Goal: Check status: Check status

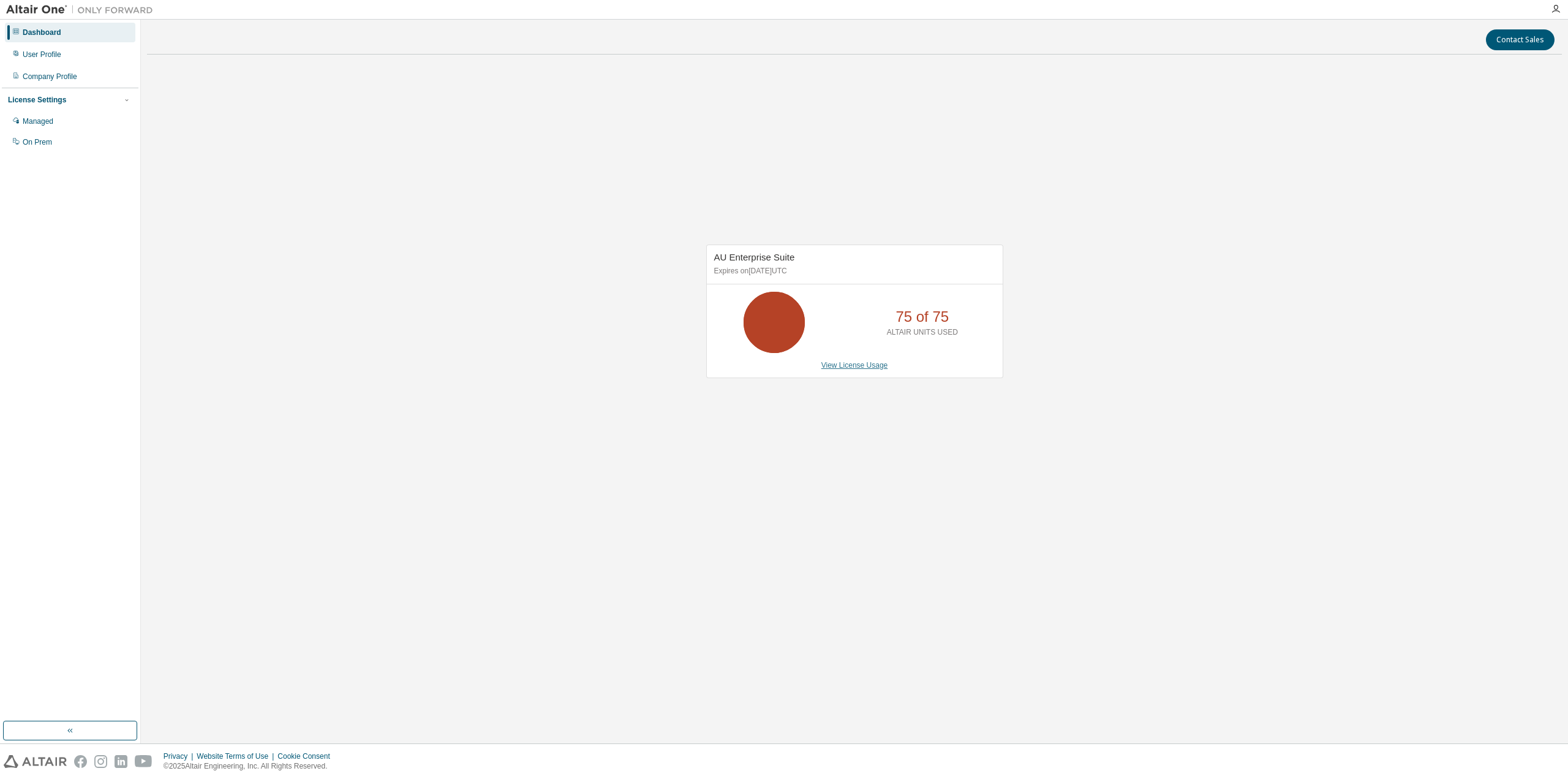
click at [866, 366] on link "View License Usage" at bounding box center [854, 365] width 67 height 9
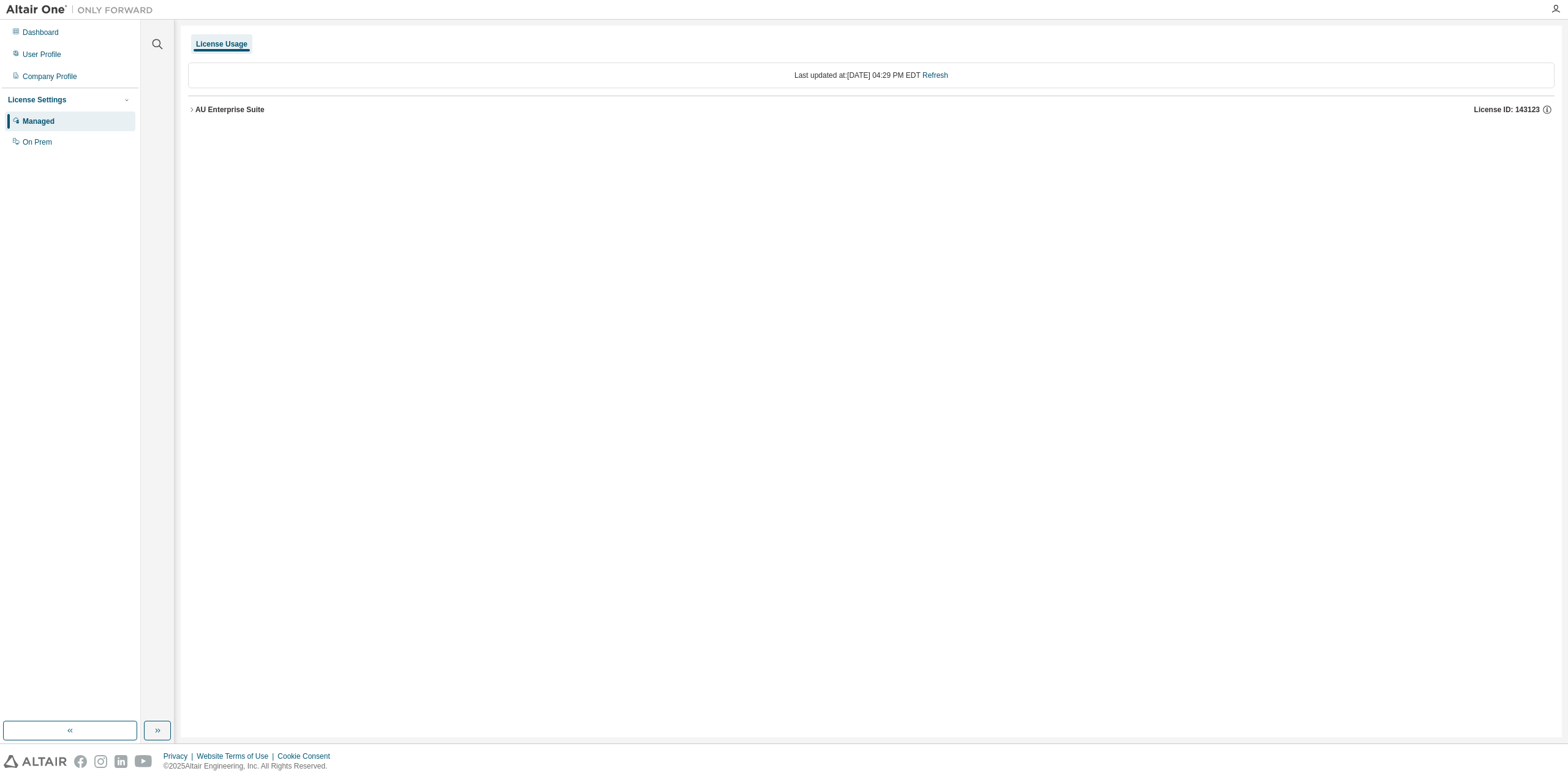
click at [195, 114] on button "AU Enterprise Suite License ID: 143123" at bounding box center [871, 109] width 1367 height 27
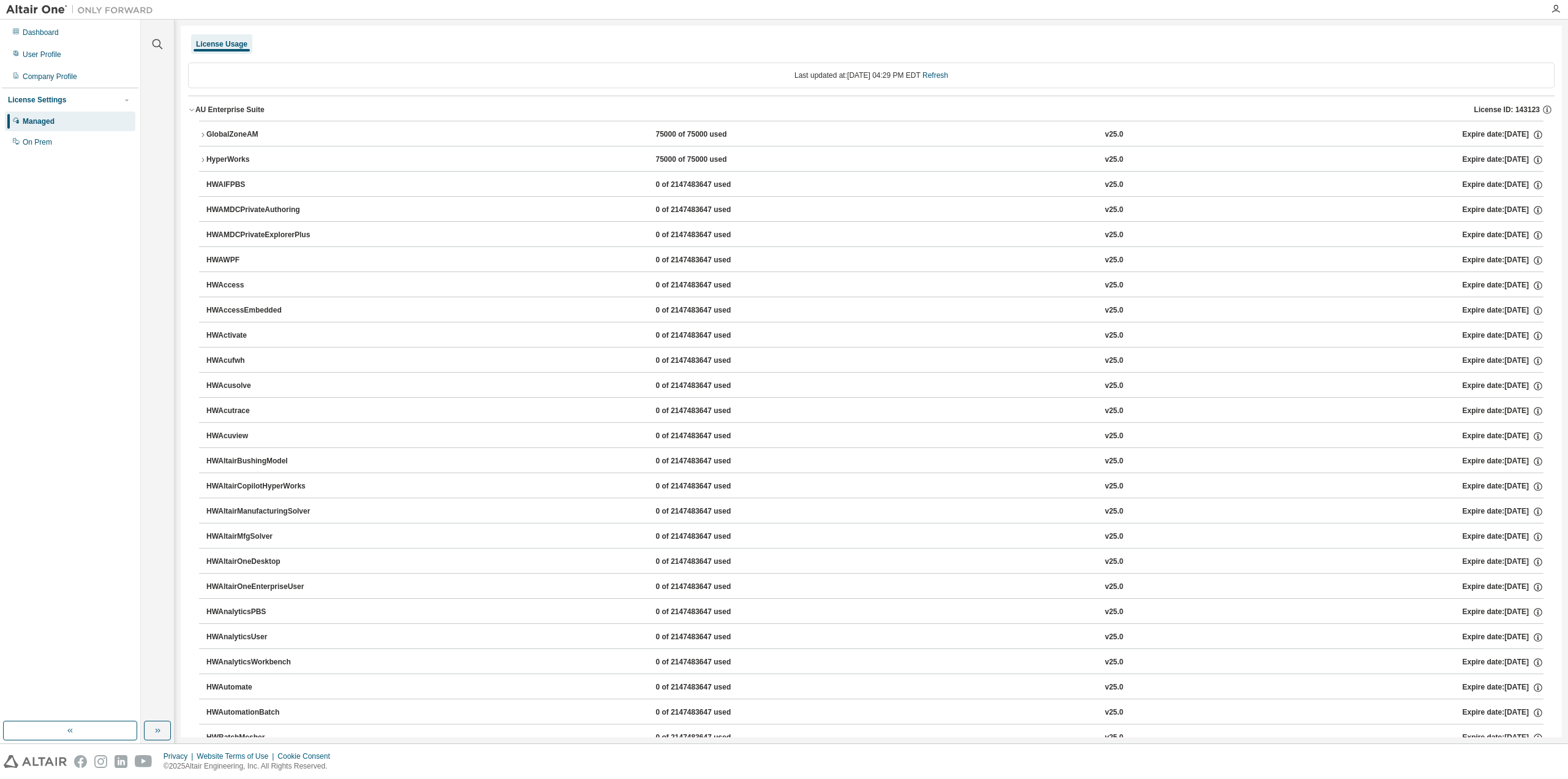
click at [202, 138] on button "GlobalZoneAM 75000 of 75000 used v25.0 Expire date: [DATE]" at bounding box center [871, 135] width 1344 height 27
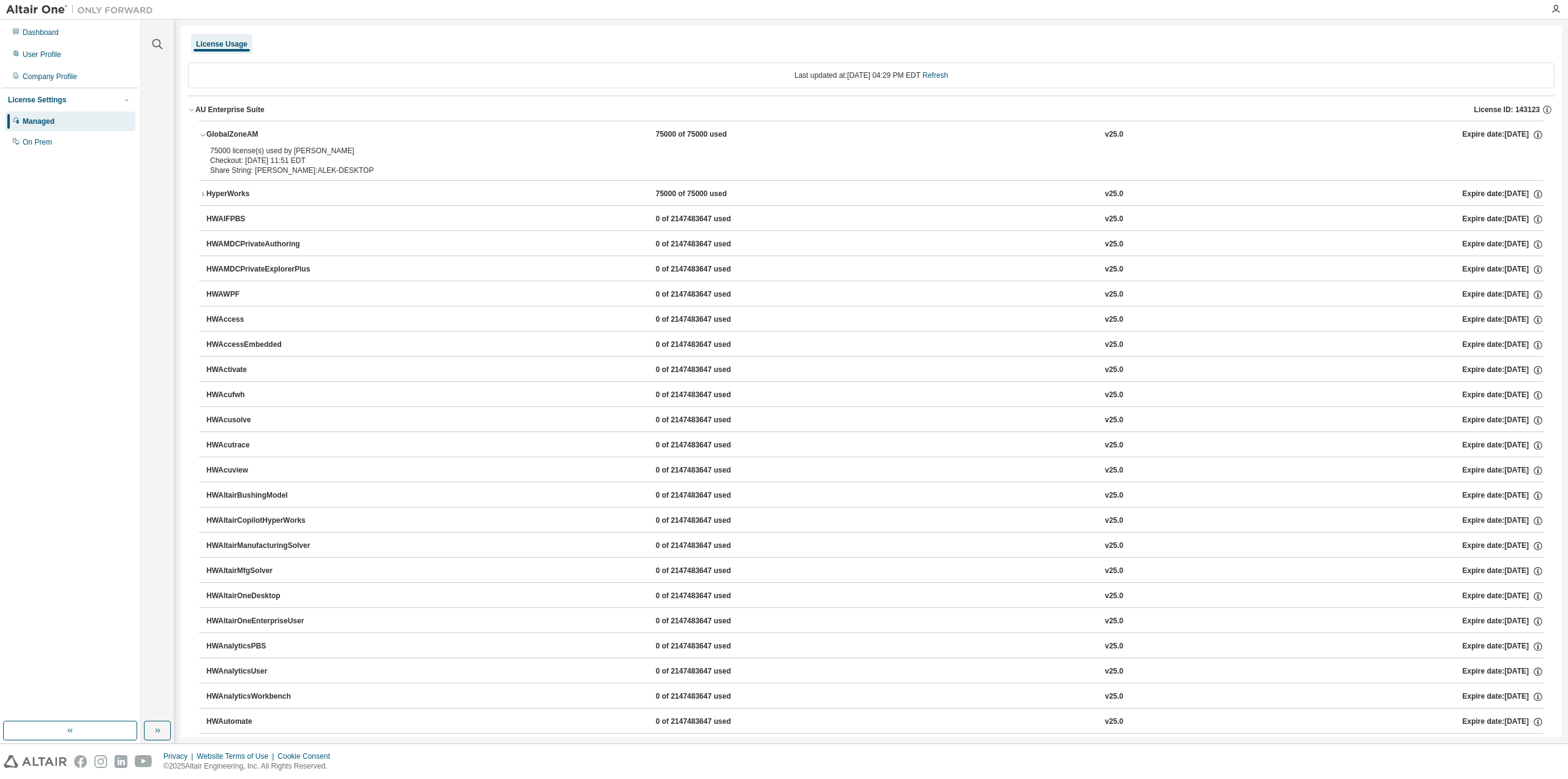
click at [202, 138] on button "GlobalZoneAM 75000 of 75000 used v25.0 Expire date: [DATE]" at bounding box center [871, 135] width 1344 height 27
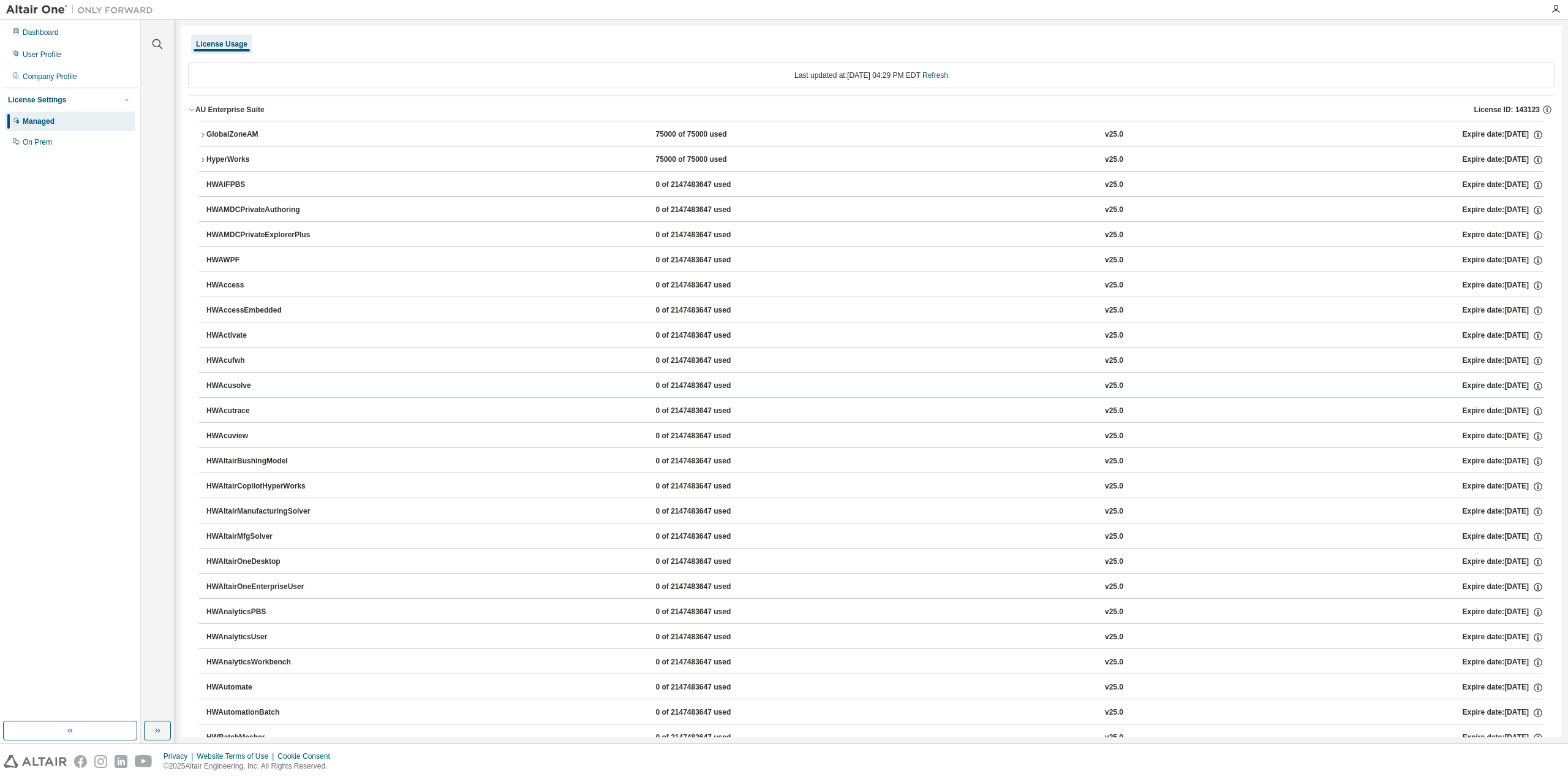
click at [201, 131] on icon "button" at bounding box center [202, 135] width 7 height 7
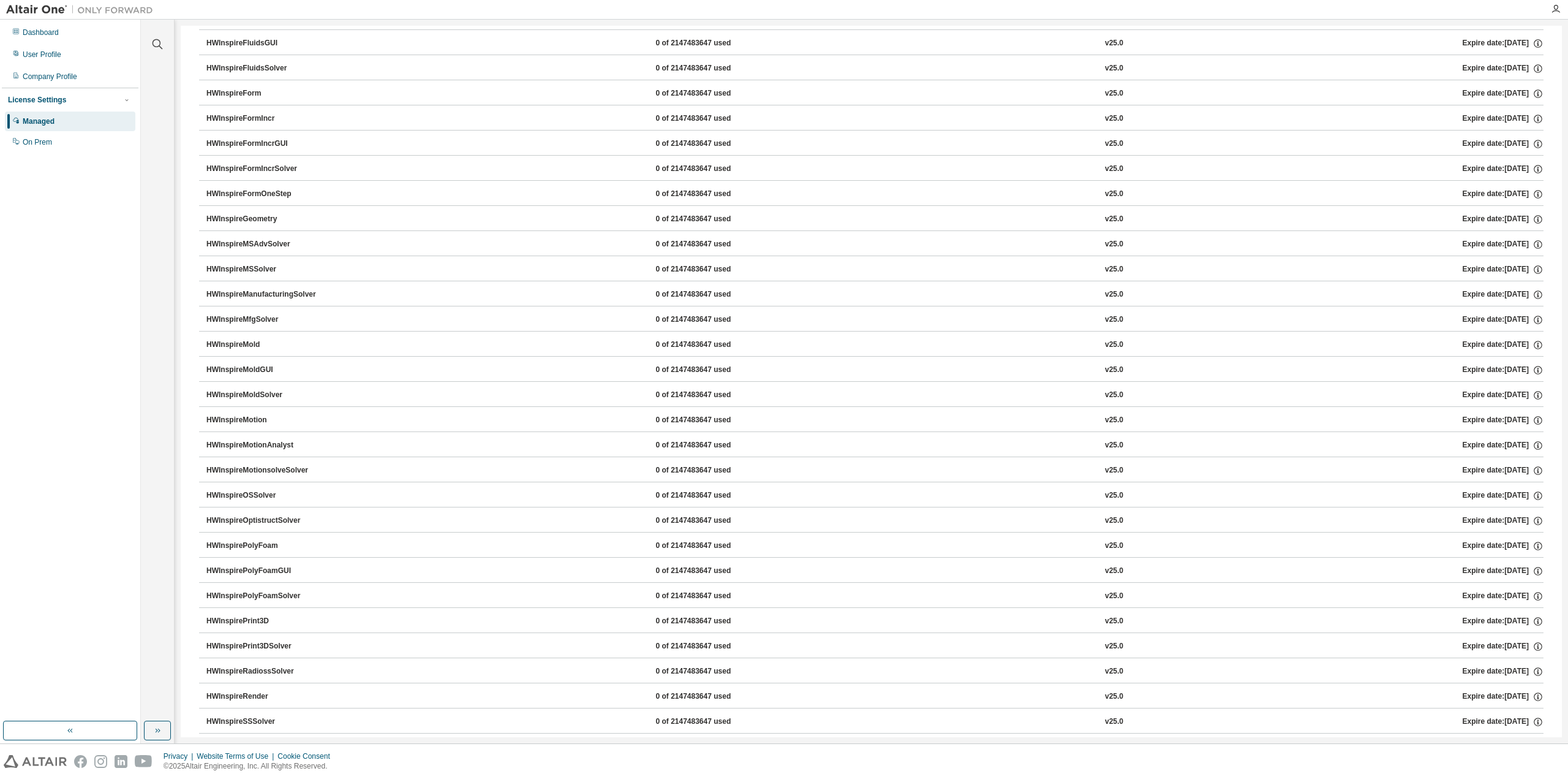
scroll to position [3566, 0]
click at [271, 415] on div "HWInspireMotion" at bounding box center [261, 421] width 110 height 11
click at [227, 488] on div "HWSimSolidAdvanced" at bounding box center [261, 494] width 110 height 11
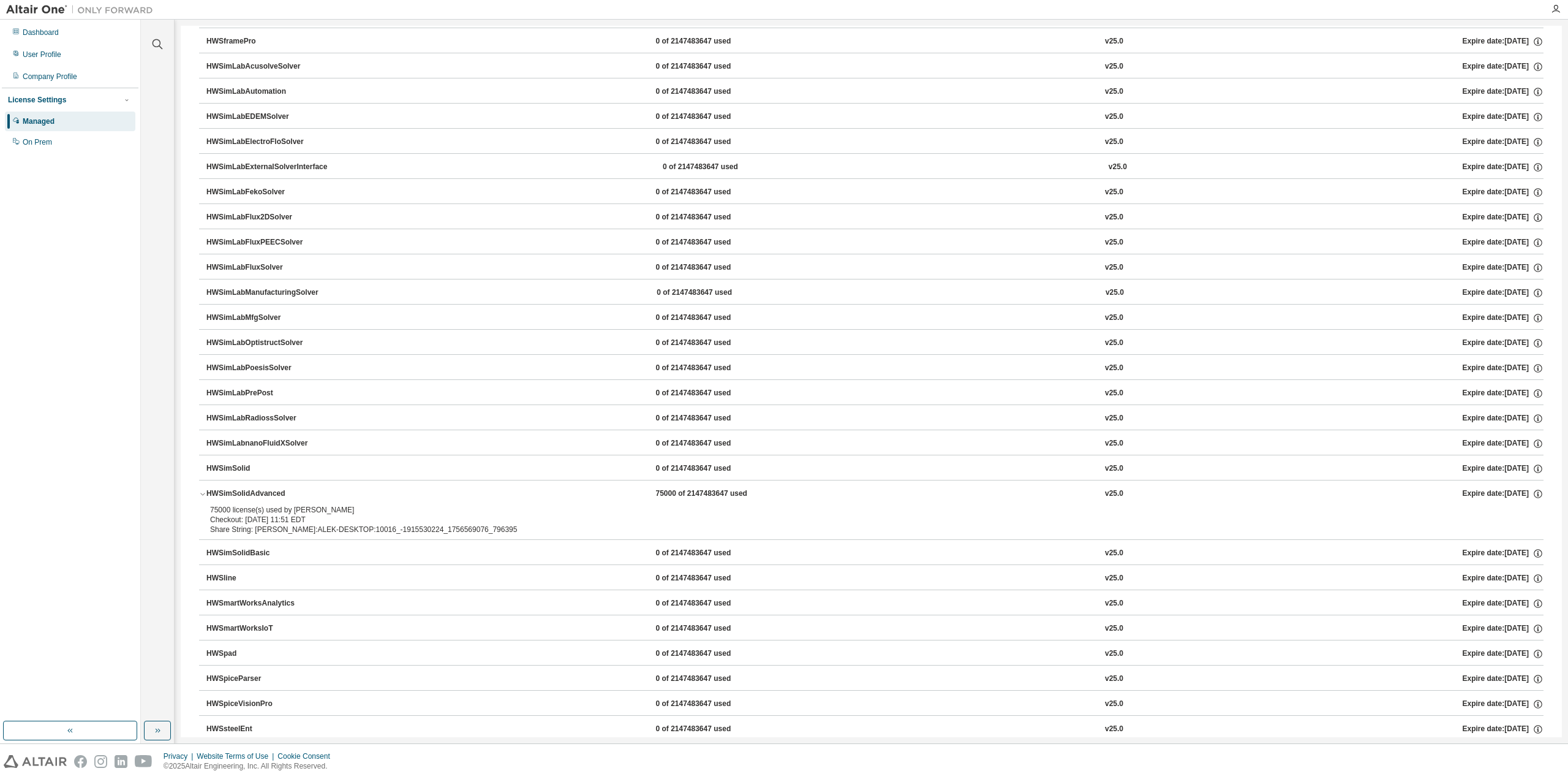
click at [221, 488] on div "HWSimSolidAdvanced" at bounding box center [261, 494] width 110 height 11
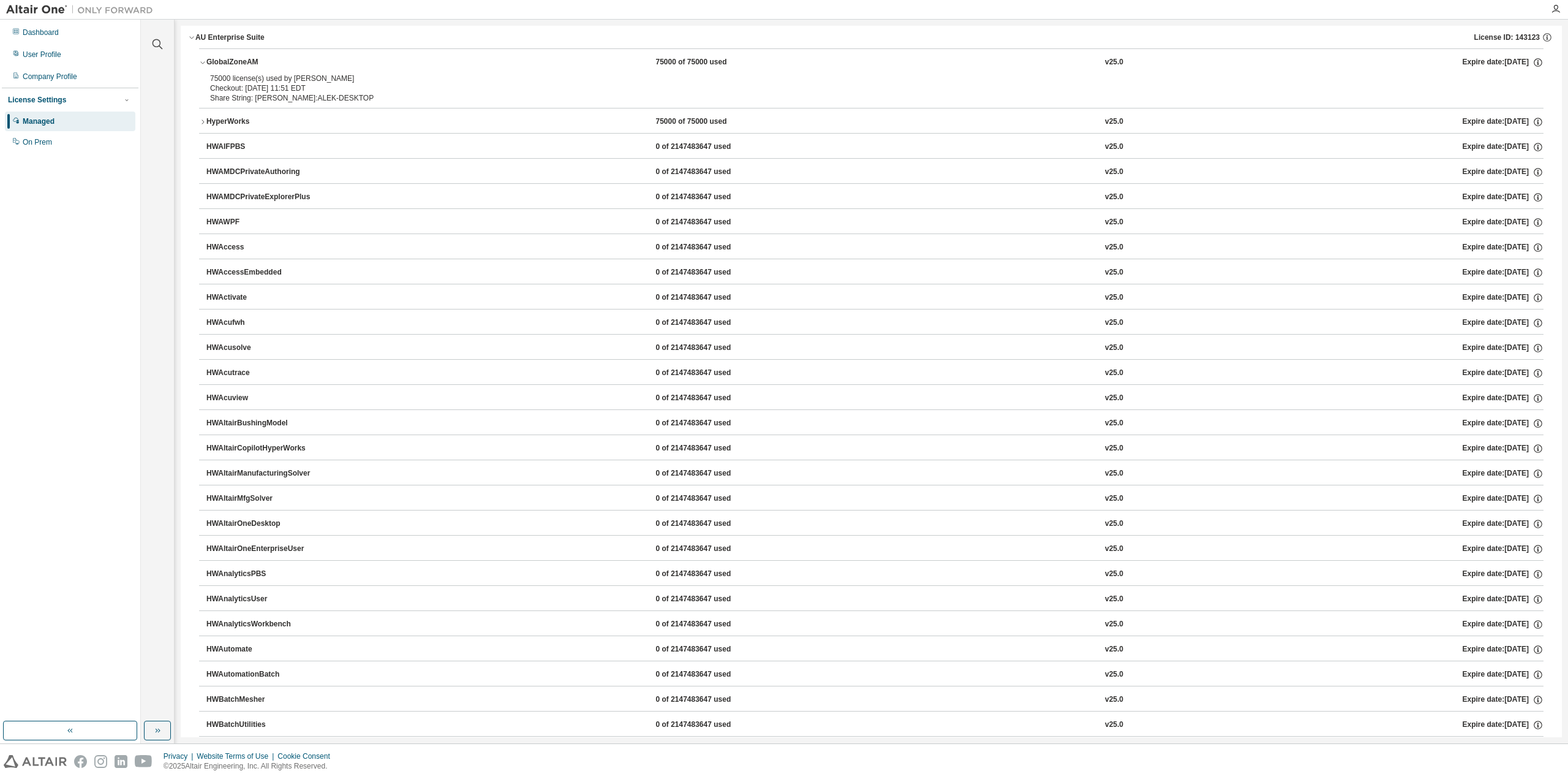
scroll to position [0, 0]
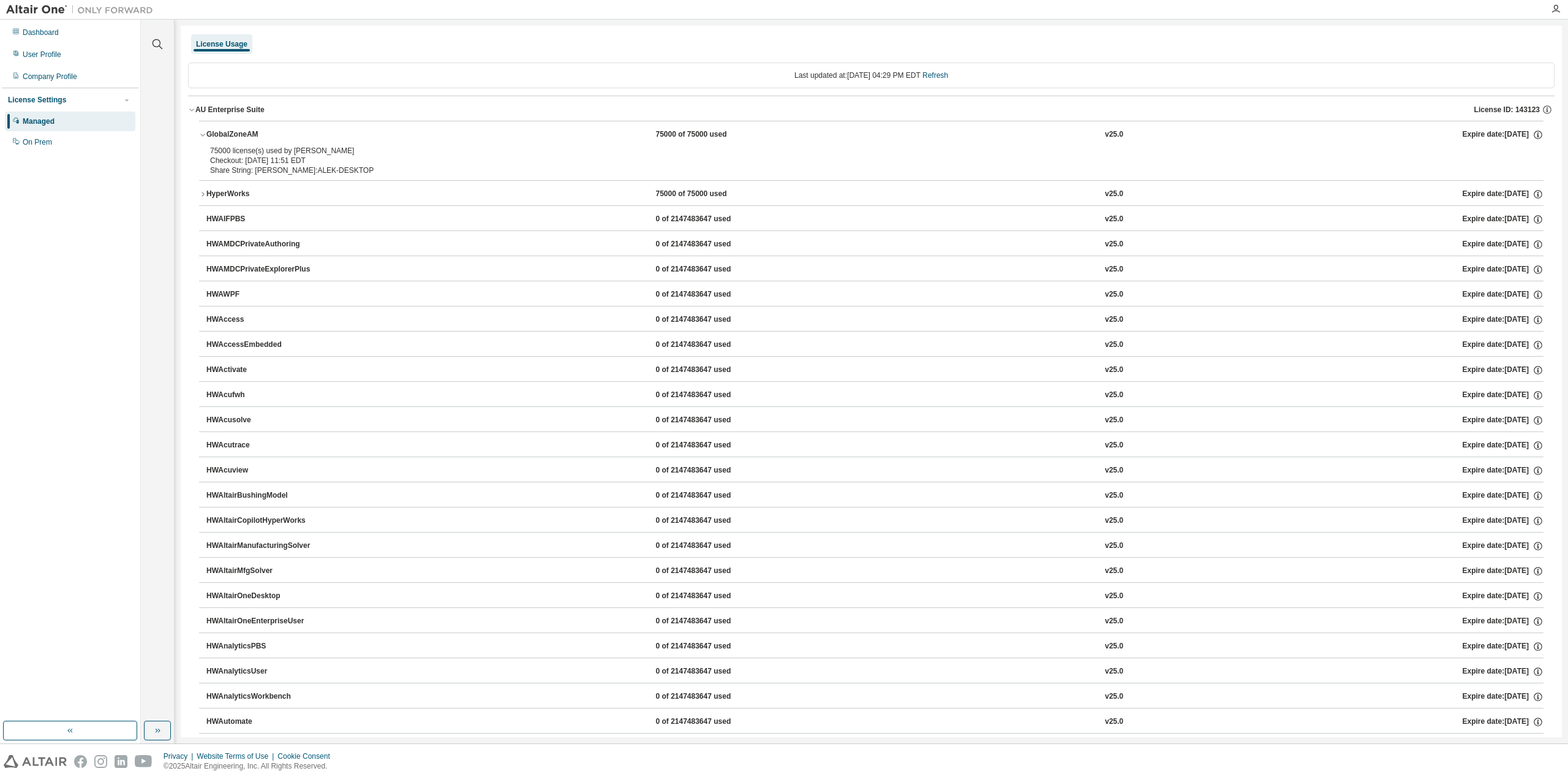
click at [231, 189] on div "HyperWorks" at bounding box center [261, 194] width 110 height 11
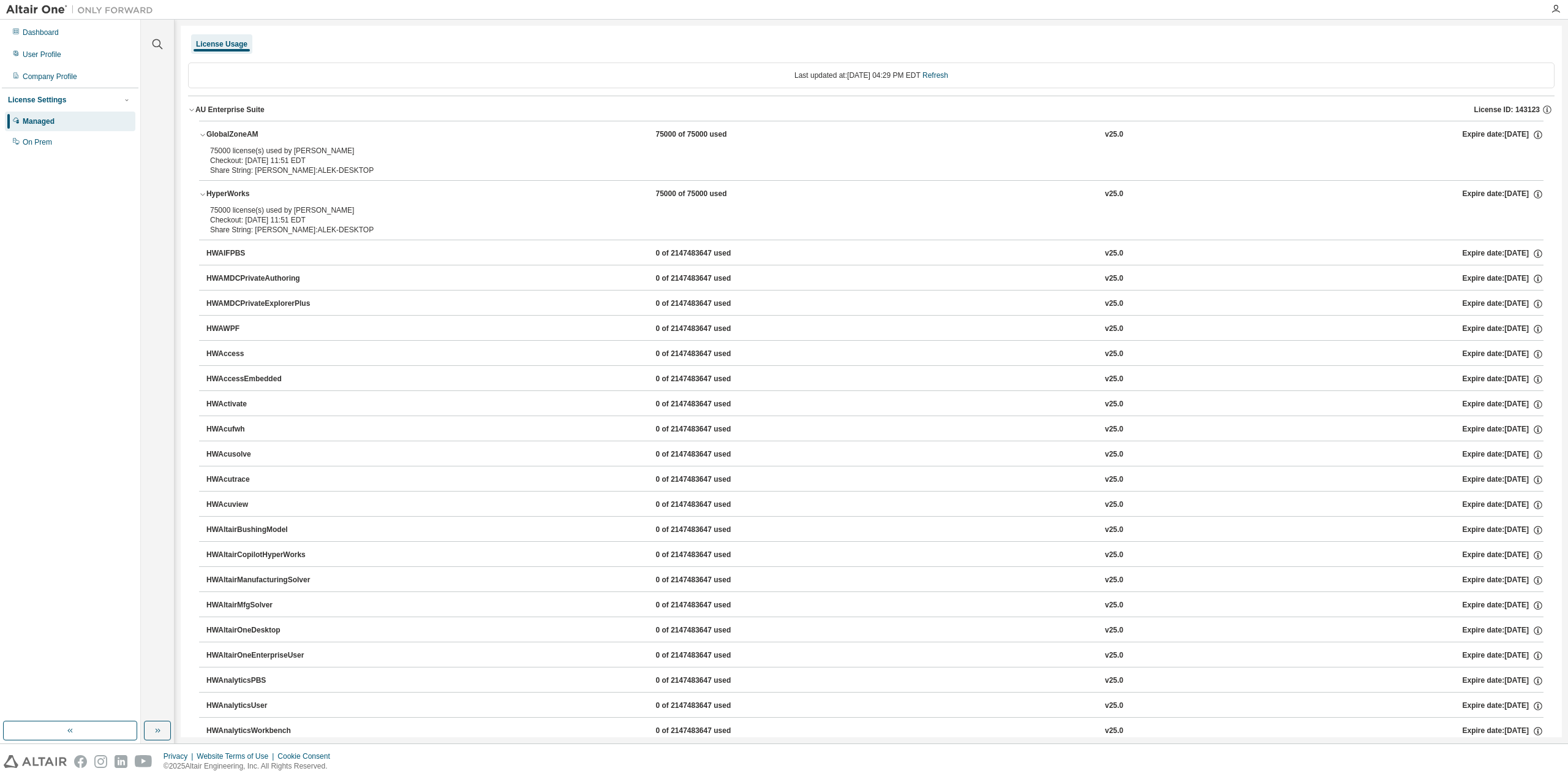
click at [236, 193] on div "HyperWorks" at bounding box center [261, 194] width 110 height 11
